Goal: Task Accomplishment & Management: Use online tool/utility

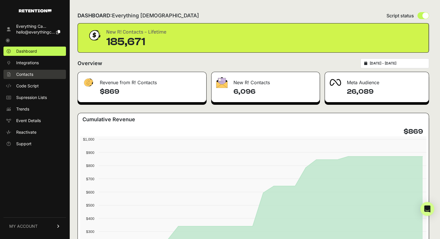
click at [32, 74] on span "Contacts" at bounding box center [24, 74] width 17 height 6
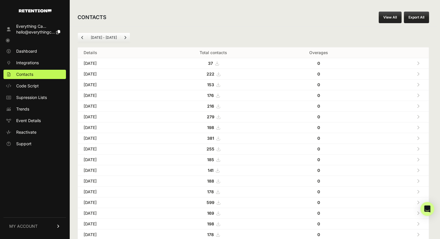
click at [391, 16] on link "View All" at bounding box center [390, 18] width 23 height 12
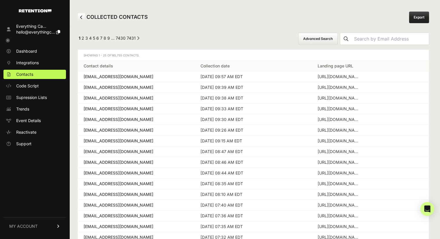
click at [335, 35] on button "Advanced Search" at bounding box center [317, 39] width 39 height 12
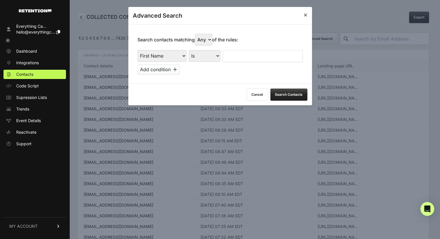
click at [177, 57] on select "First Name Last Name State City Email Email Domain Landing Domain Landing Page …" at bounding box center [161, 56] width 49 height 12
select select "landing_page_url"
click at [137, 50] on select "First Name Last Name State City Email Email Domain Landing Domain Landing Page …" at bounding box center [161, 56] width 49 height 12
click at [206, 59] on select "Is Is not Contains Starts with" at bounding box center [205, 56] width 32 height 12
select select "contains"
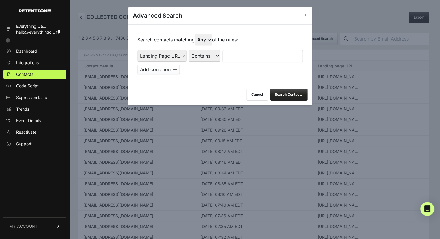
click at [189, 50] on select "Is Is not Contains Starts with" at bounding box center [205, 56] width 32 height 12
click at [252, 55] on input "text" at bounding box center [263, 56] width 80 height 12
type input "clunymedia"
click at [202, 36] on select "Any All" at bounding box center [203, 40] width 17 height 12
select select "true"
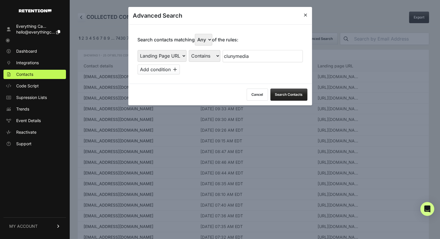
click at [196, 34] on select "Any All" at bounding box center [203, 40] width 17 height 12
click at [163, 68] on button "Add condition" at bounding box center [158, 70] width 42 height 10
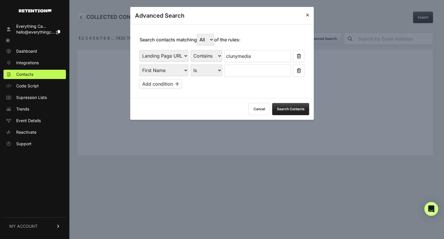
click at [163, 68] on select "First Name Last Name State City Email Email Domain Landing Domain Landing Page …" at bounding box center [164, 71] width 49 height 12
select select "file_date"
click at [140, 65] on select "First Name Last Name State City Email Email Domain Landing Domain Landing Page …" at bounding box center [164, 71] width 49 height 12
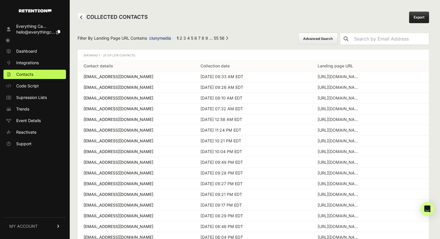
click at [332, 43] on button "Advanced Search" at bounding box center [317, 39] width 39 height 12
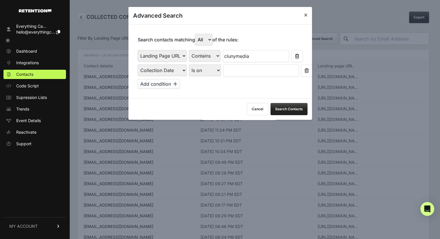
click at [216, 69] on select "Is on Is between" at bounding box center [205, 71] width 32 height 12
select select "is_between"
click at [189, 65] on select "Is on Is between" at bounding box center [205, 71] width 32 height 12
click at [243, 70] on input "text" at bounding box center [238, 71] width 31 height 12
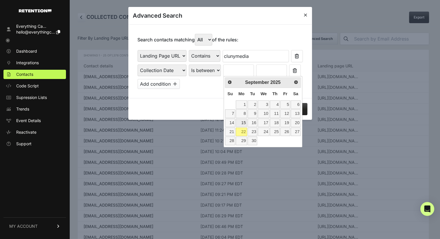
click at [244, 125] on link "15" at bounding box center [241, 123] width 11 height 8
type input "09/15/2025"
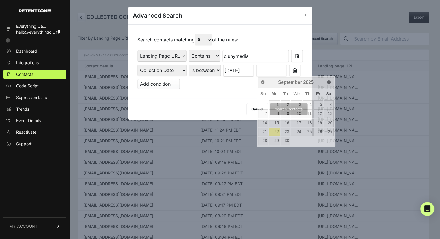
click at [274, 70] on input "text" at bounding box center [271, 71] width 31 height 12
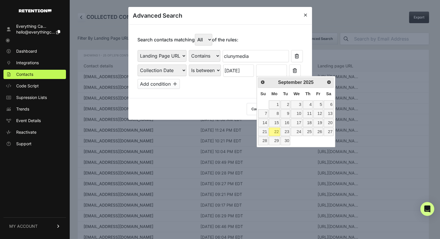
click at [273, 128] on link "22" at bounding box center [274, 132] width 11 height 8
type input "09/22/2025"
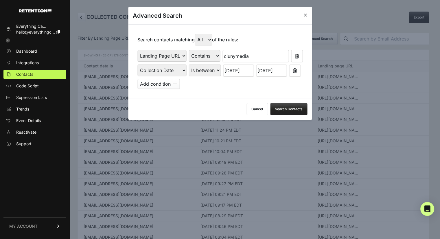
click at [289, 109] on button "Search Contacts" at bounding box center [288, 109] width 37 height 12
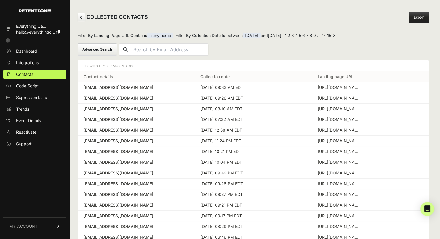
click at [424, 18] on link "Export" at bounding box center [419, 18] width 20 height 12
click at [401, 27] on div "Filter By Landing Page URL Contains clunymedia Filter By Collection Date Is bet…" at bounding box center [253, 191] width 368 height 329
